Goal: Use online tool/utility: Utilize a website feature to perform a specific function

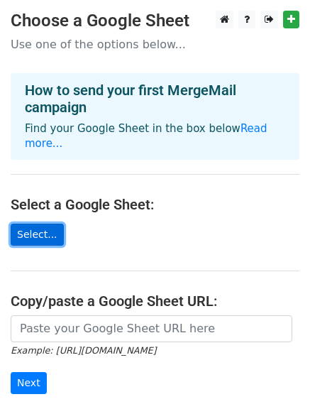
click at [29, 229] on link "Select..." at bounding box center [37, 234] width 53 height 22
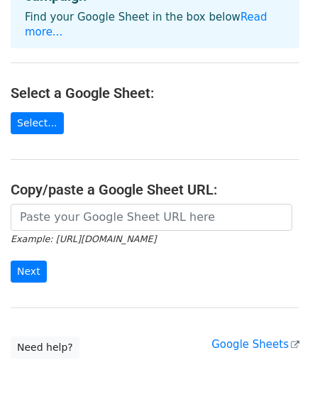
scroll to position [18, 0]
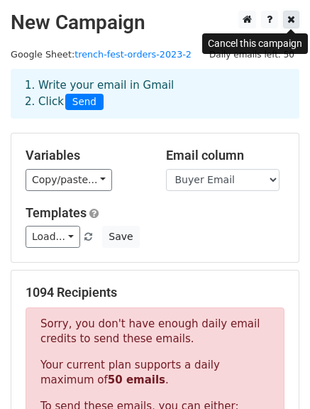
click at [294, 18] on icon at bounding box center [291, 19] width 8 height 10
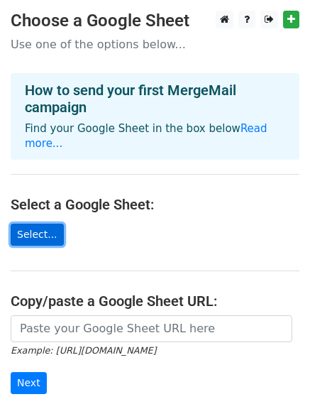
click at [48, 223] on link "Select..." at bounding box center [37, 234] width 53 height 22
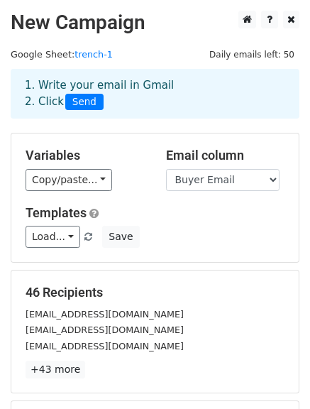
scroll to position [142, 0]
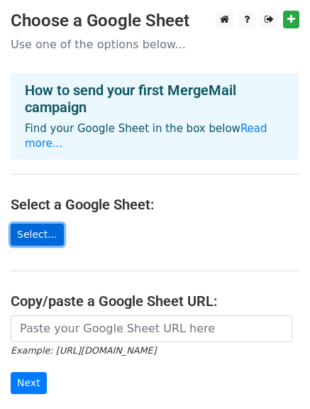
click at [52, 223] on link "Select..." at bounding box center [37, 234] width 53 height 22
